Goal: Register for event/course

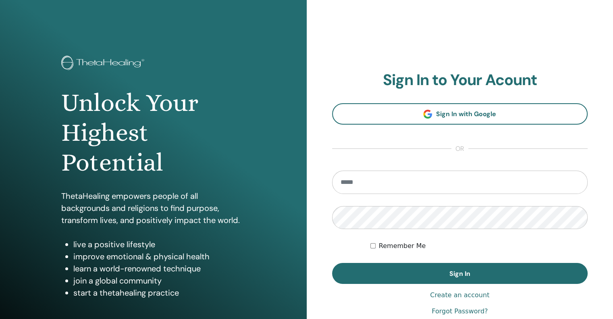
type input "**********"
click at [409, 245] on label "Remember Me" at bounding box center [402, 246] width 47 height 10
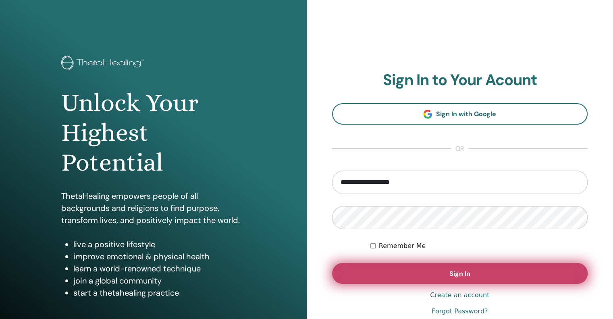
click at [414, 268] on button "Sign In" at bounding box center [460, 273] width 256 height 21
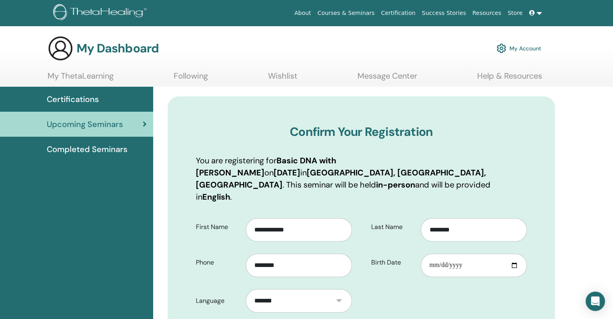
scroll to position [298, 0]
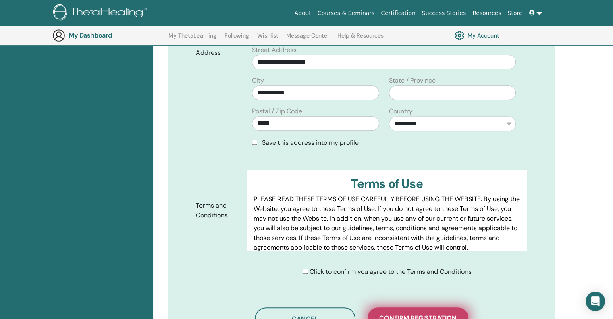
click at [422, 314] on span "Confirm registration" at bounding box center [417, 318] width 77 height 8
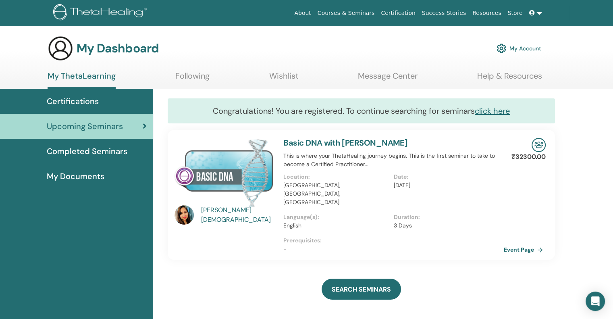
click at [81, 175] on span "My Documents" at bounding box center [76, 176] width 58 height 12
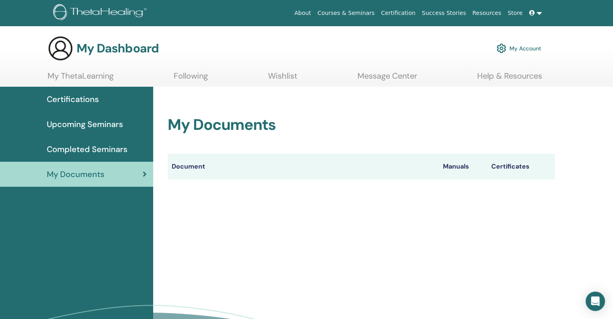
click at [78, 150] on span "Completed Seminars" at bounding box center [87, 149] width 81 height 12
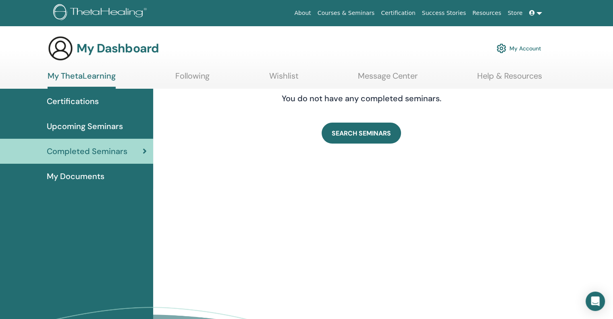
click at [74, 125] on span "Upcoming Seminars" at bounding box center [85, 126] width 76 height 12
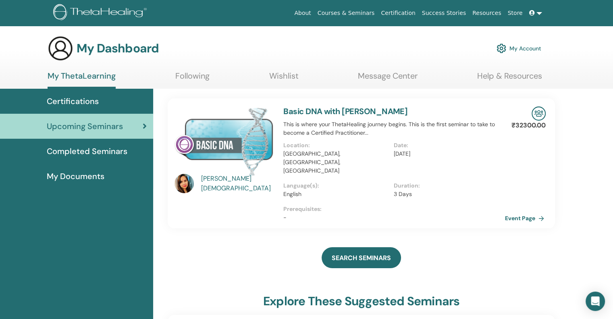
click at [530, 212] on link "Event Page" at bounding box center [526, 218] width 42 height 12
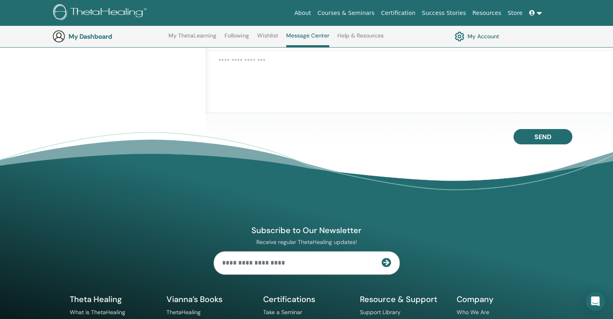
scroll to position [274, 0]
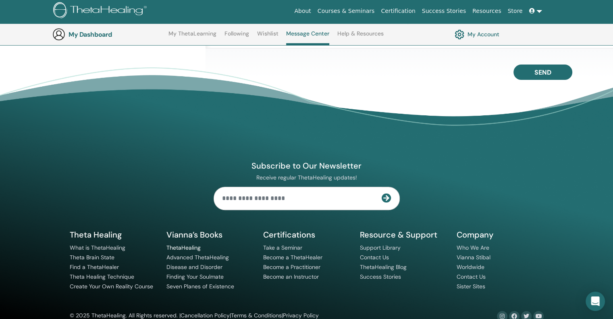
click at [195, 249] on link "ThetaHealing" at bounding box center [183, 247] width 34 height 7
